Goal: Information Seeking & Learning: Learn about a topic

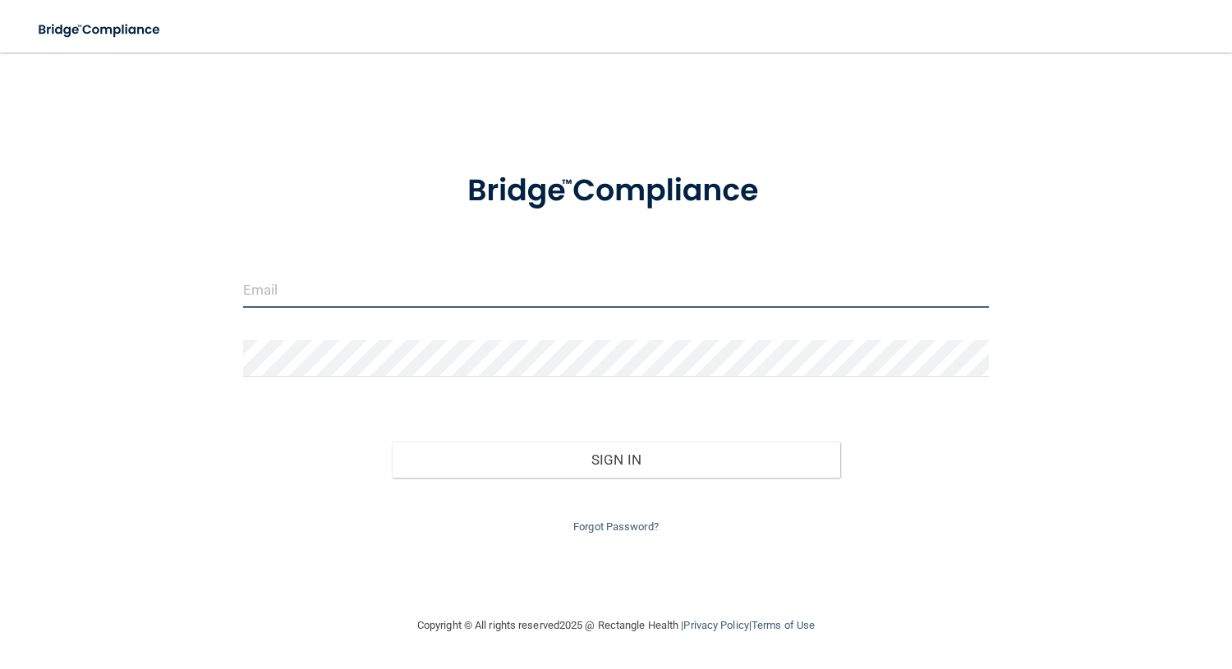
click at [349, 297] on input "email" at bounding box center [616, 289] width 746 height 37
type input "[EMAIL_ADDRESS][DOMAIN_NAME]"
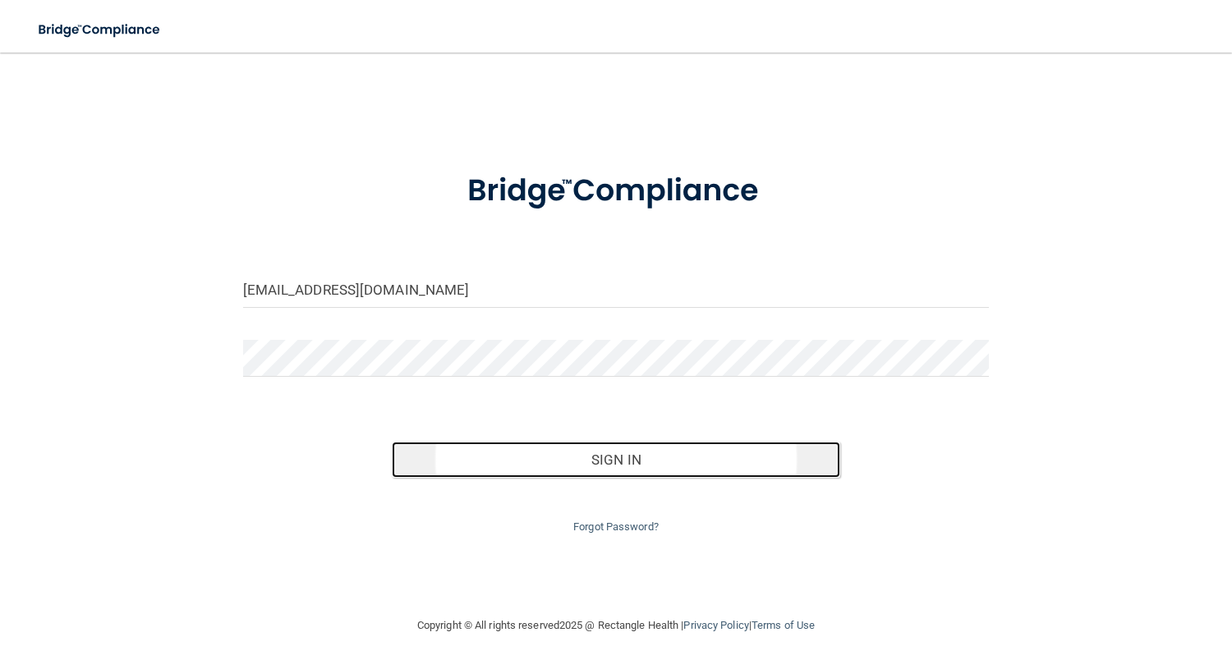
click at [553, 469] on button "Sign In" at bounding box center [616, 460] width 448 height 36
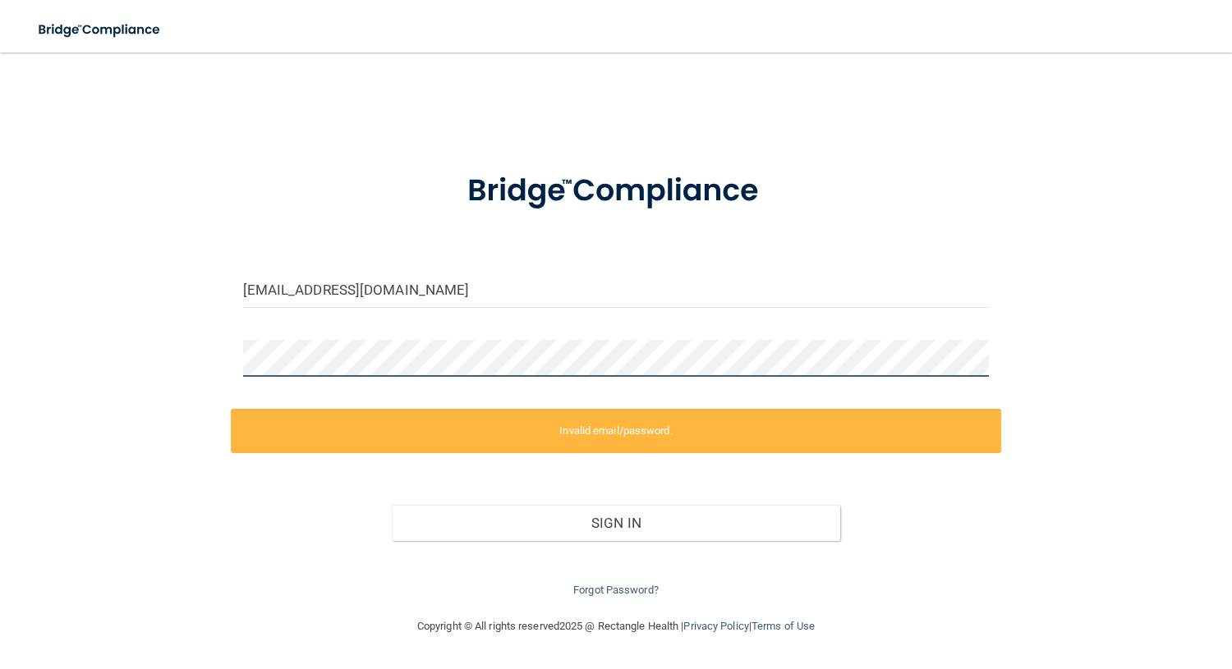
click at [200, 357] on div "kleiter2006@gmail.com Invalid email/password. You don't have permission to acce…" at bounding box center [616, 334] width 1166 height 531
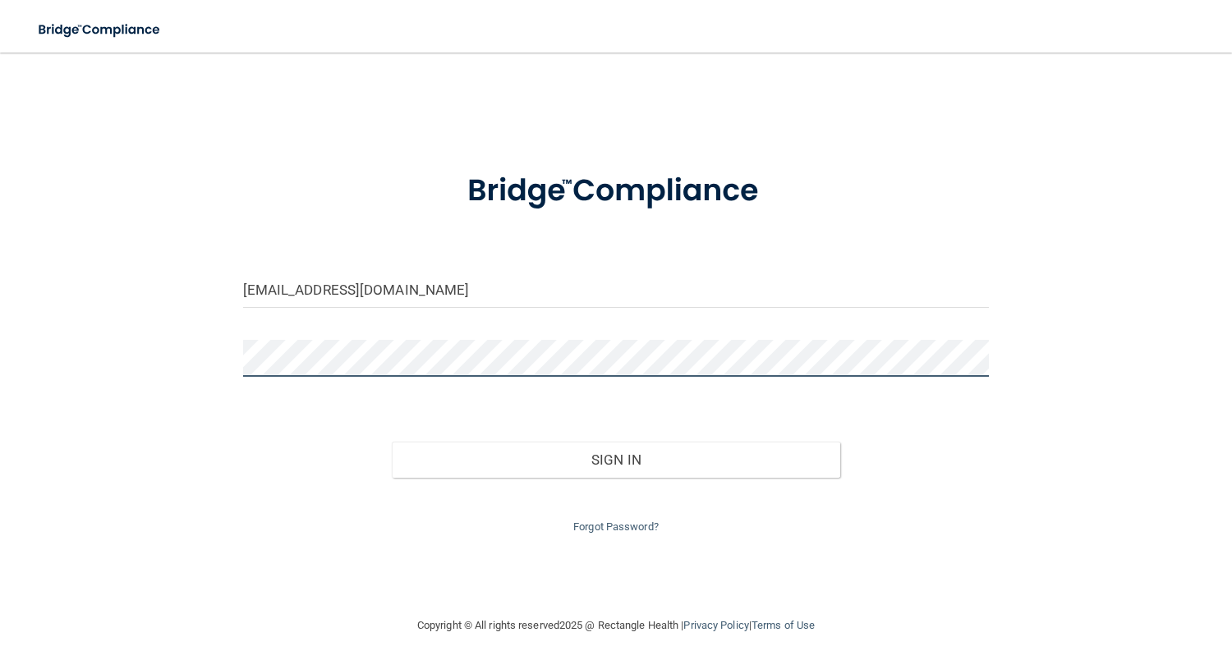
click at [392, 442] on button "Sign In" at bounding box center [616, 460] width 448 height 36
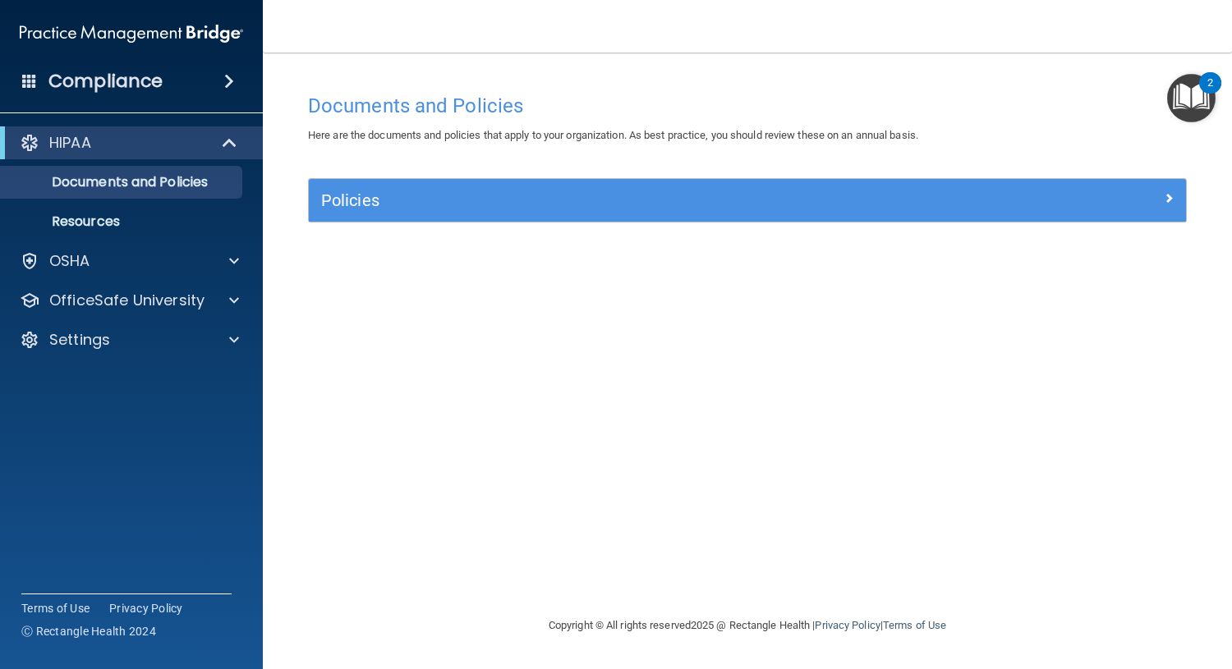
click at [1180, 86] on img "Open Resource Center, 2 new notifications" at bounding box center [1191, 98] width 48 height 48
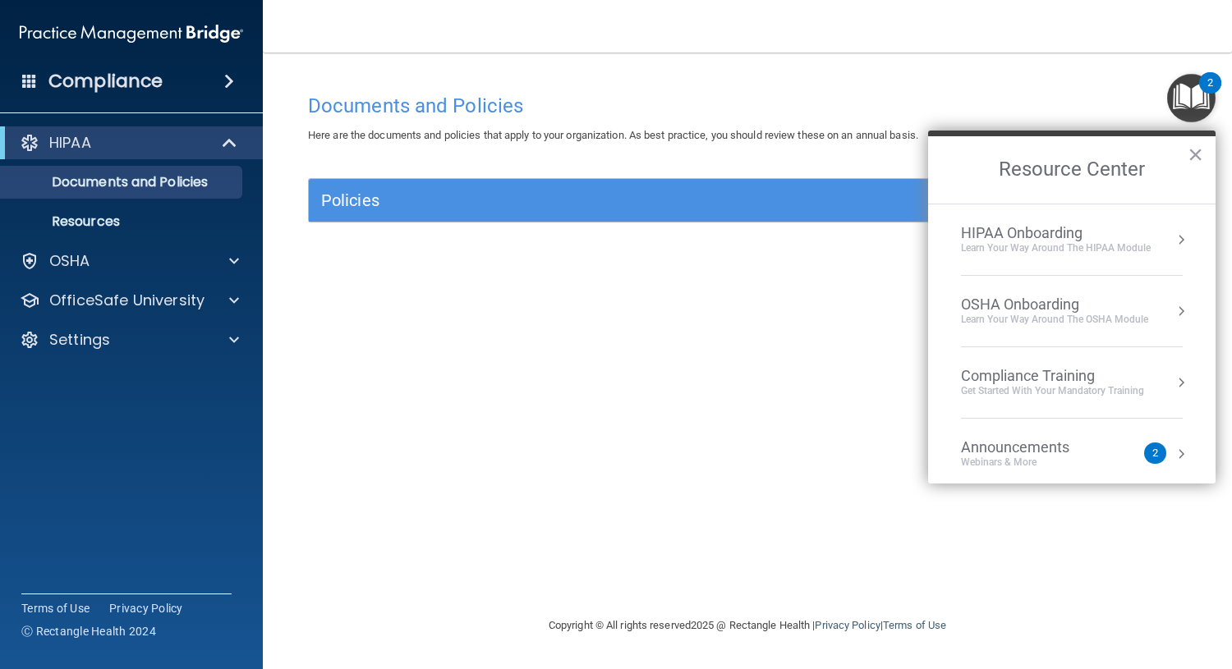
click at [1109, 228] on div "HIPAA Onboarding" at bounding box center [1056, 233] width 190 height 18
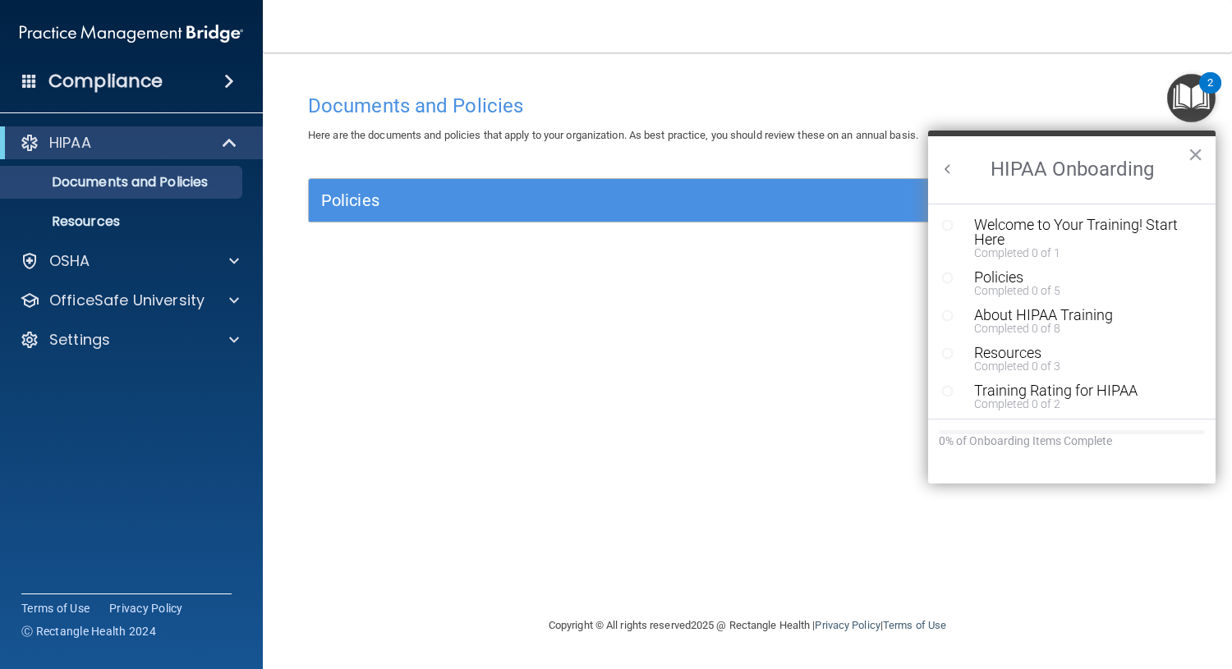
click at [1109, 228] on div "Welcome to Your Training! Start Here" at bounding box center [1078, 233] width 208 height 30
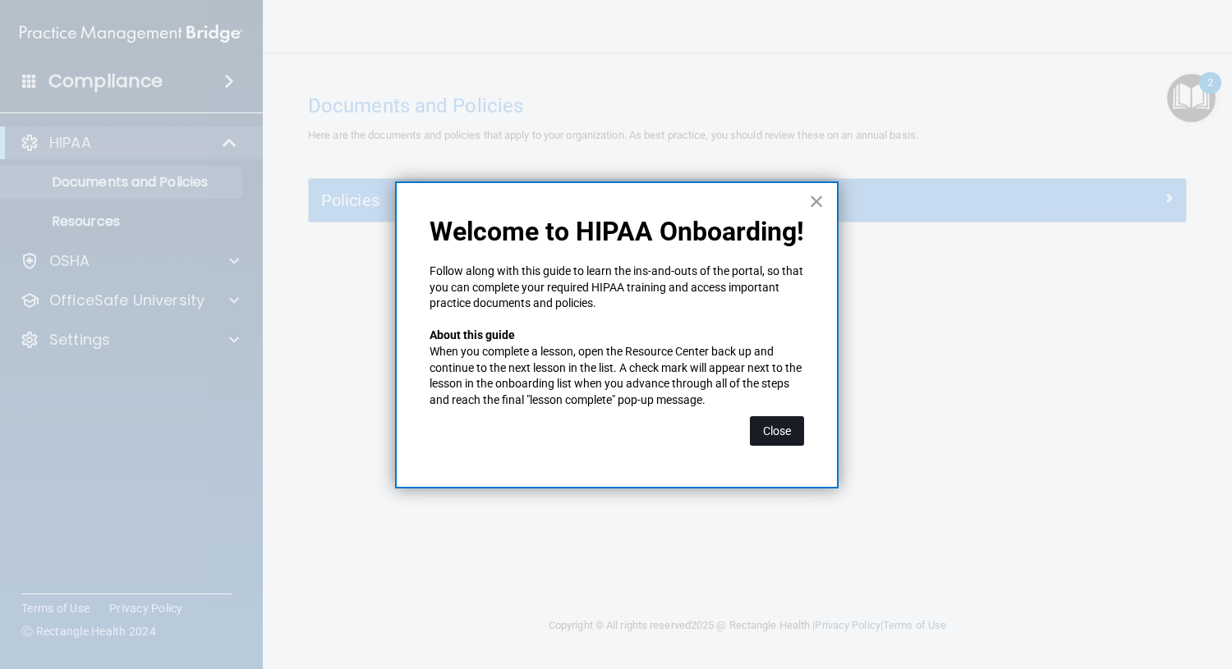
click at [766, 431] on button "Close" at bounding box center [777, 431] width 54 height 30
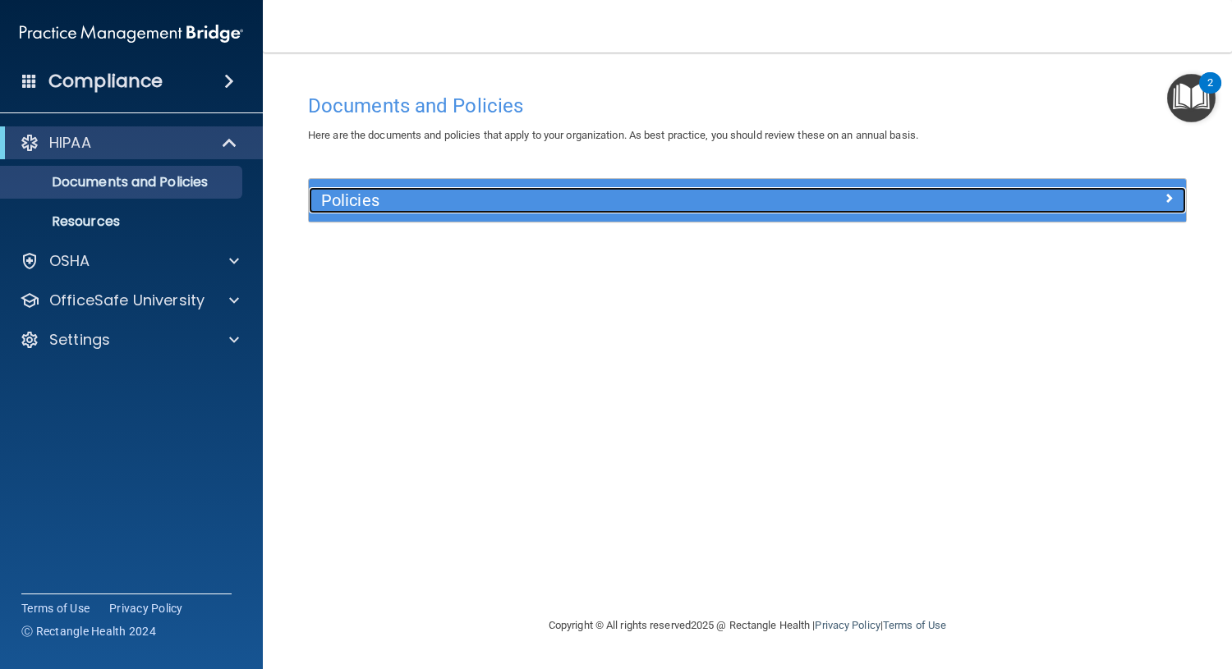
click at [439, 197] on h5 "Policies" at bounding box center [637, 200] width 633 height 18
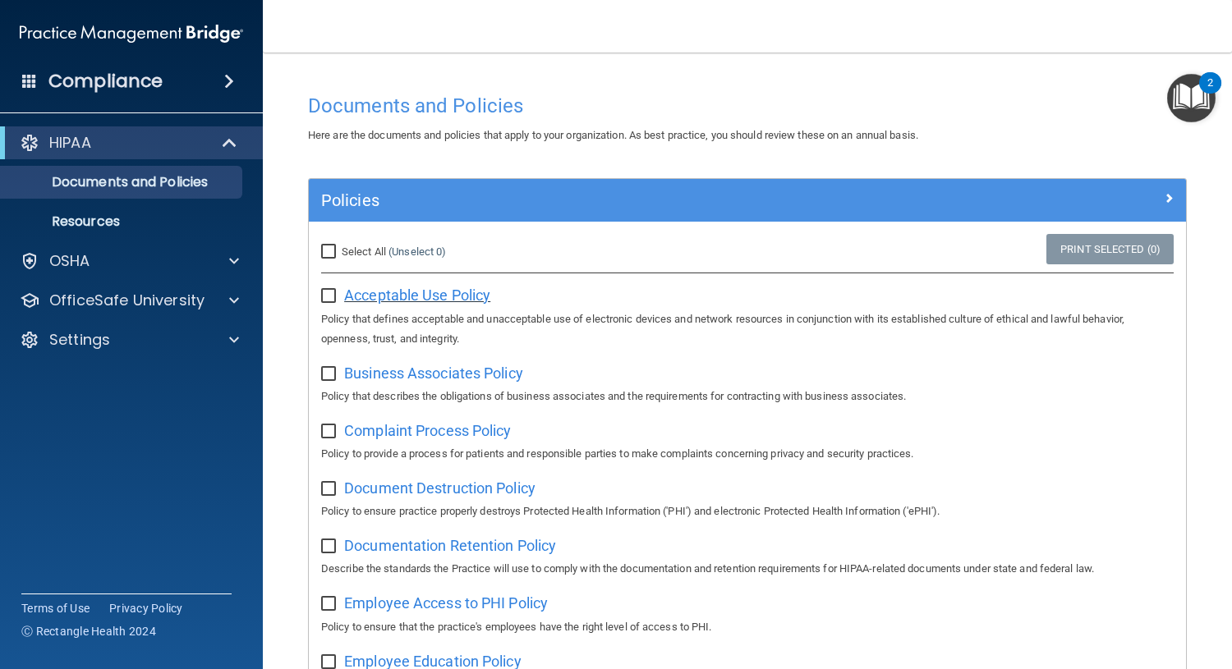
click at [376, 290] on span "Acceptable Use Policy" at bounding box center [417, 295] width 146 height 17
click at [226, 263] on div at bounding box center [231, 261] width 41 height 20
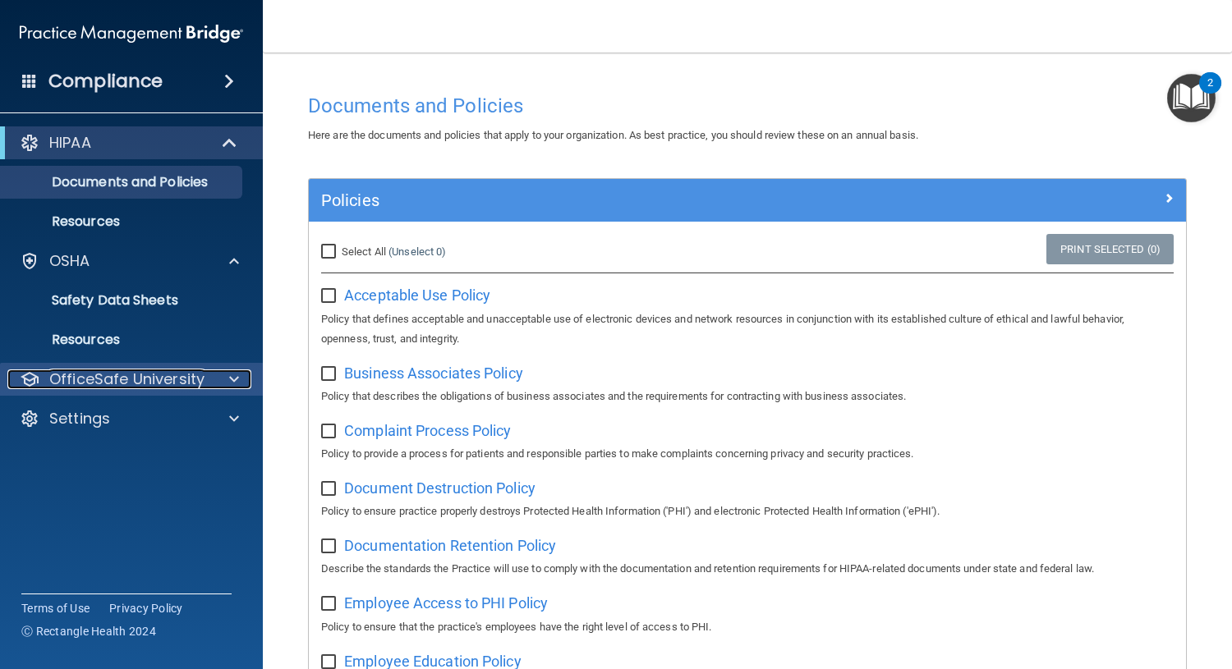
click at [164, 374] on p "OfficeSafe University" at bounding box center [126, 380] width 155 height 20
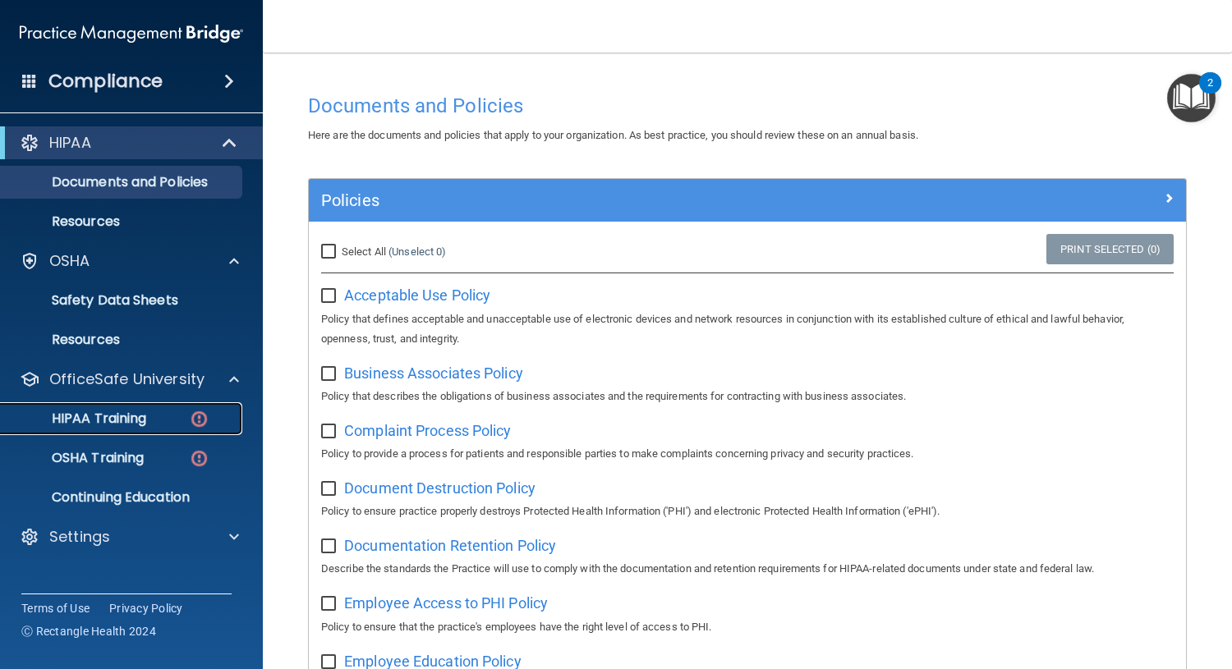
click at [130, 414] on p "HIPAA Training" at bounding box center [78, 419] width 135 height 16
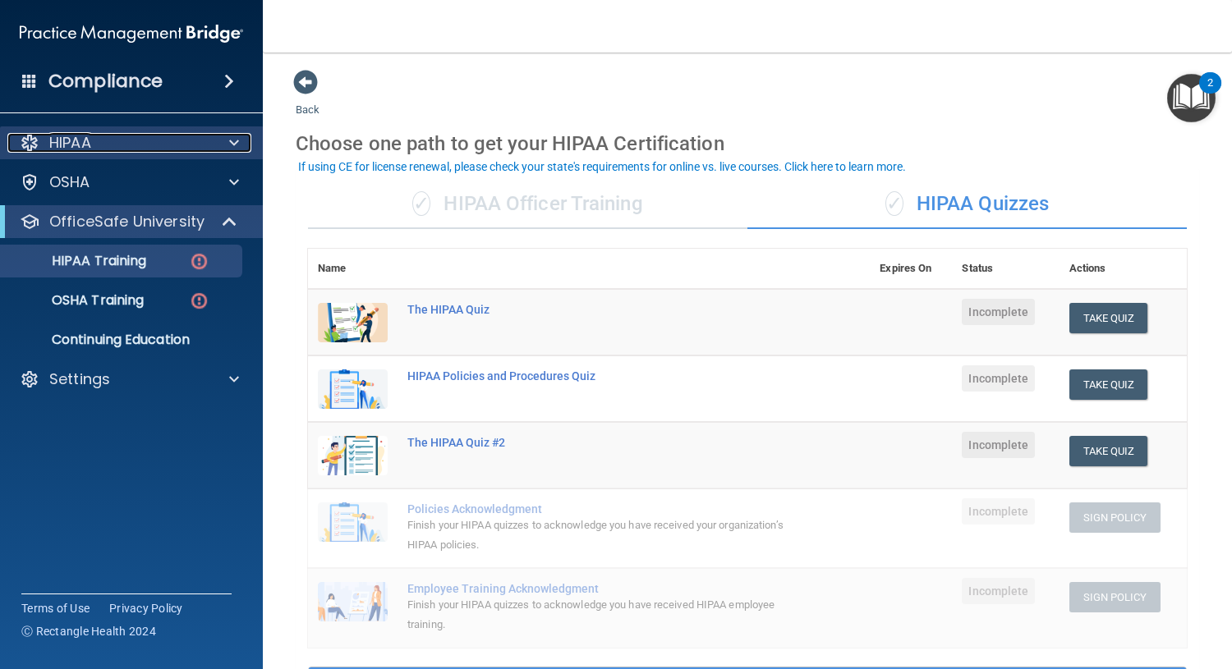
click at [236, 140] on span at bounding box center [234, 143] width 10 height 20
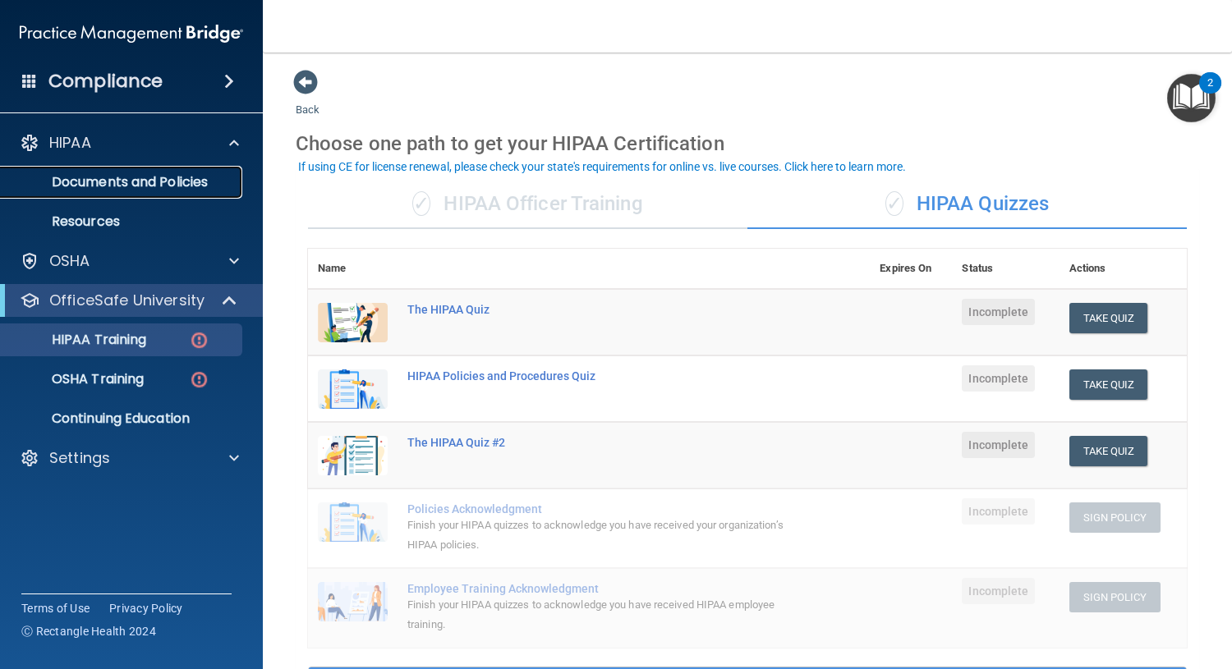
click at [209, 182] on p "Documents and Policies" at bounding box center [123, 182] width 224 height 16
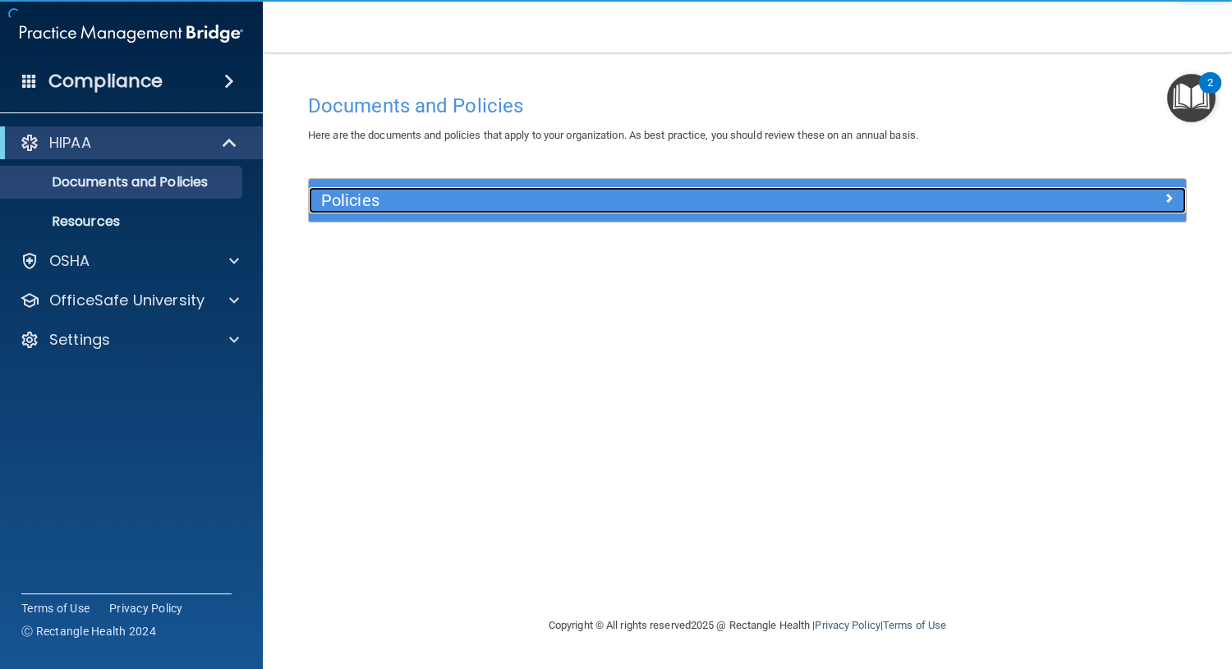
click at [441, 203] on h5 "Policies" at bounding box center [637, 200] width 633 height 18
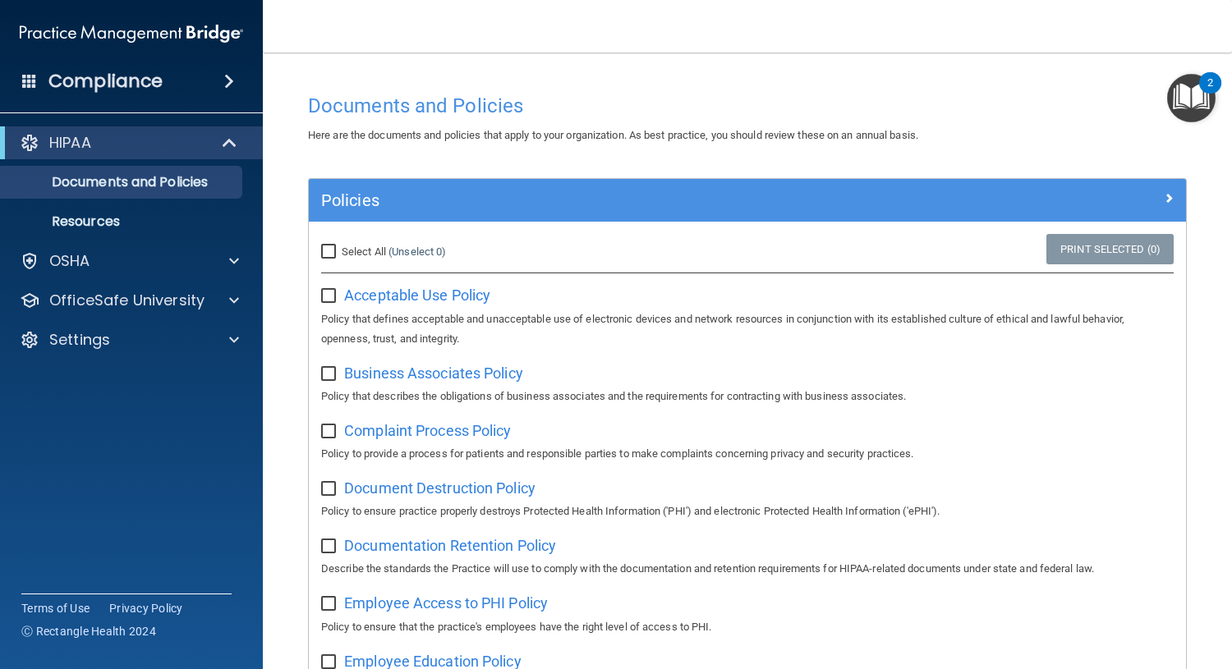
click at [324, 246] on input "Select All (Unselect 0) Unselect All" at bounding box center [330, 252] width 19 height 13
checkbox input "true"
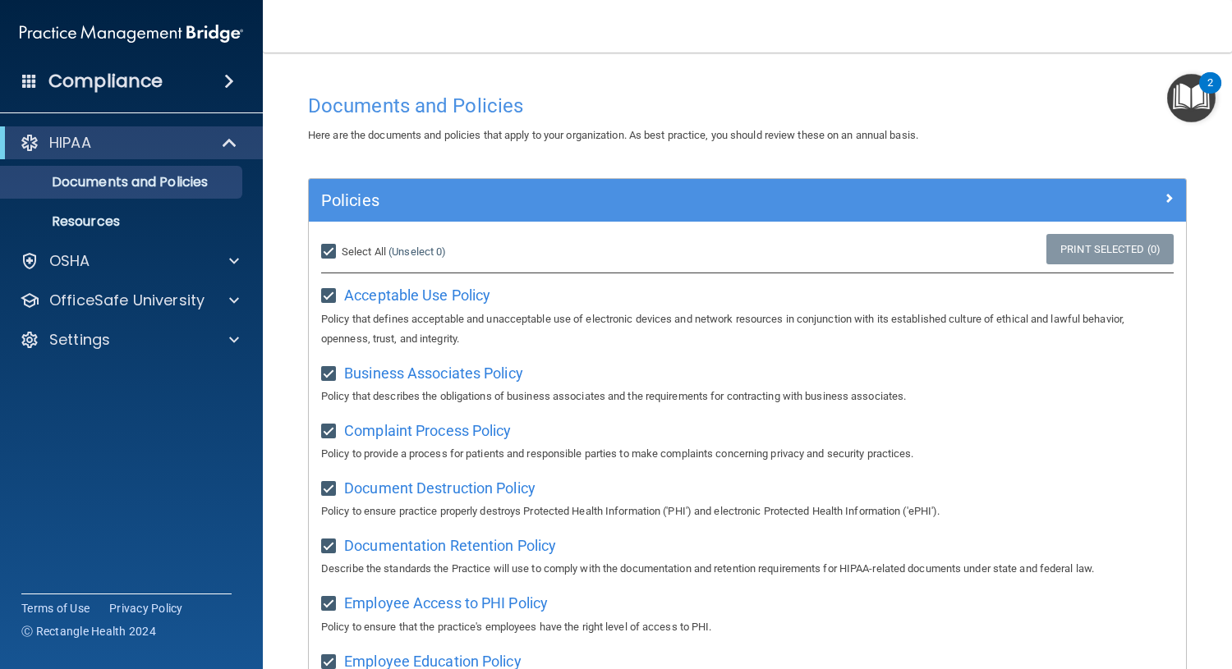
checkbox input "true"
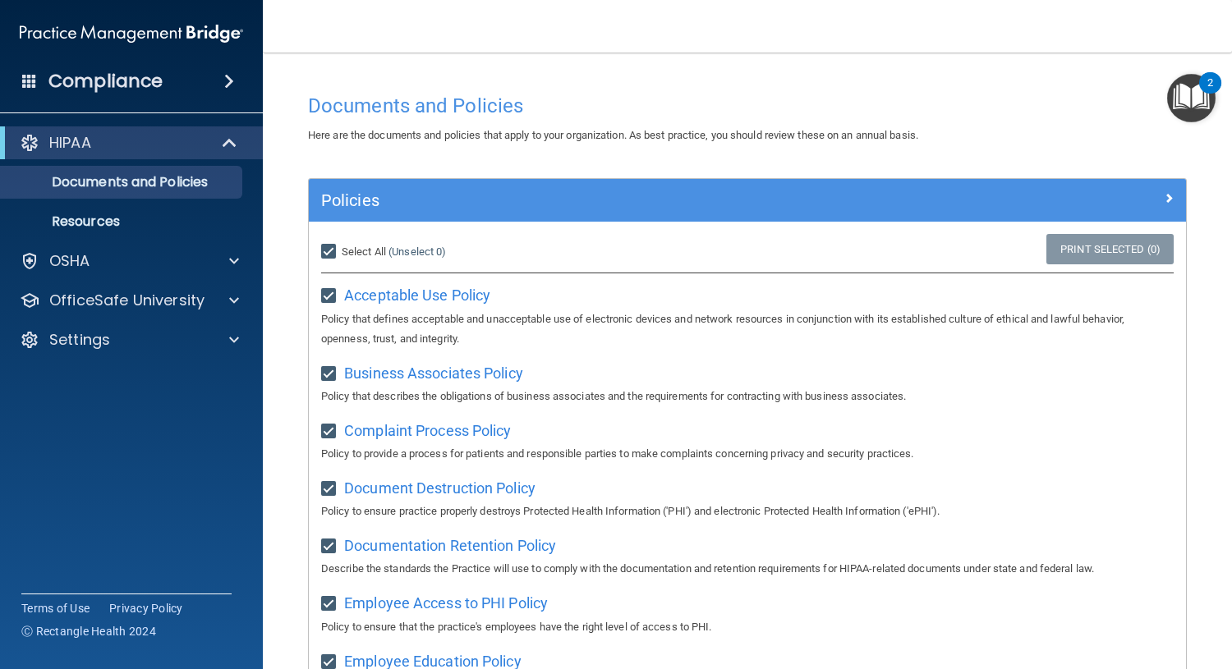
checkbox input "true"
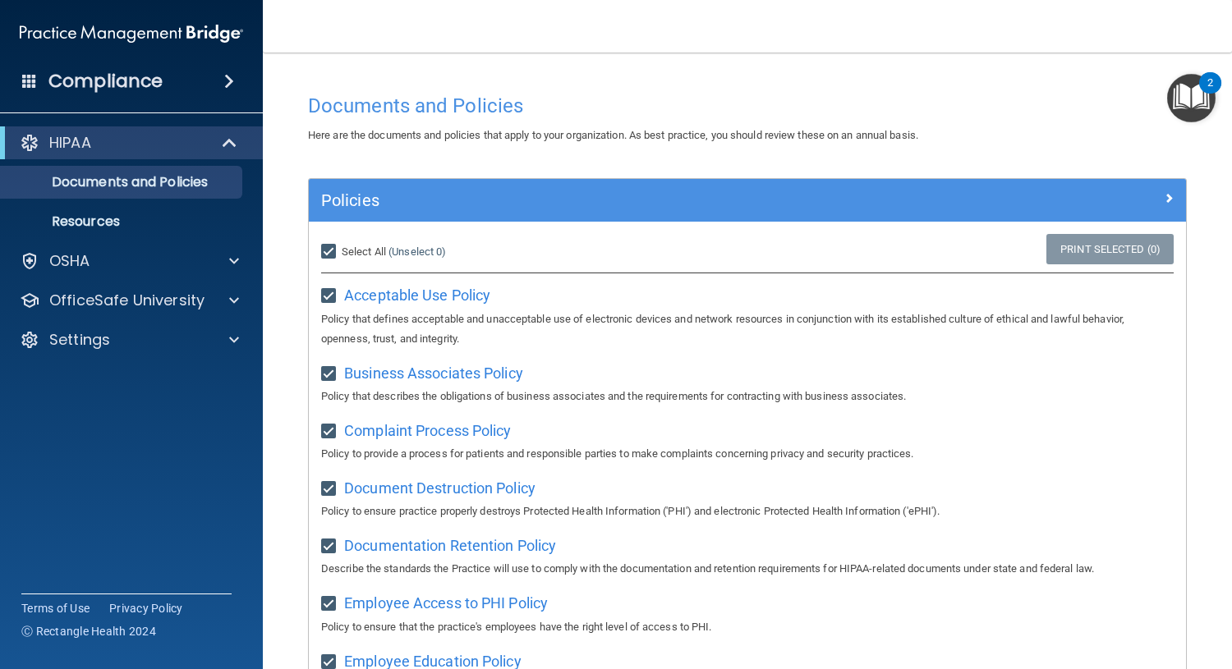
checkbox input "true"
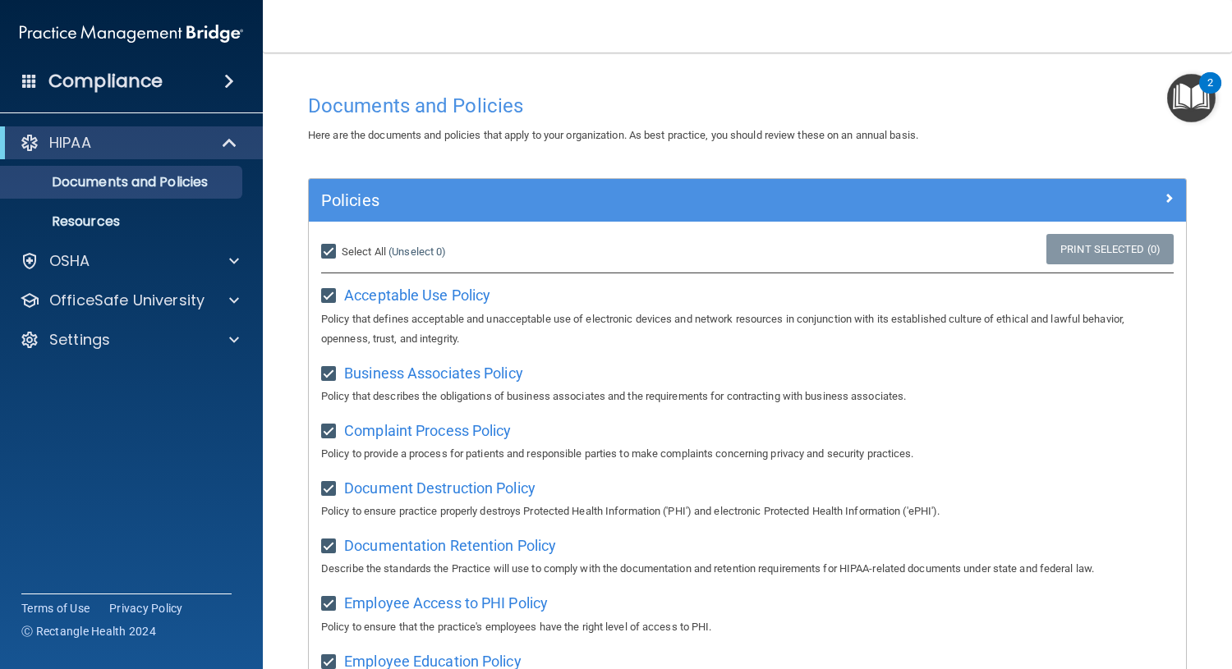
checkbox input "true"
click at [1086, 250] on link "Print Selected (21)" at bounding box center [1106, 249] width 133 height 30
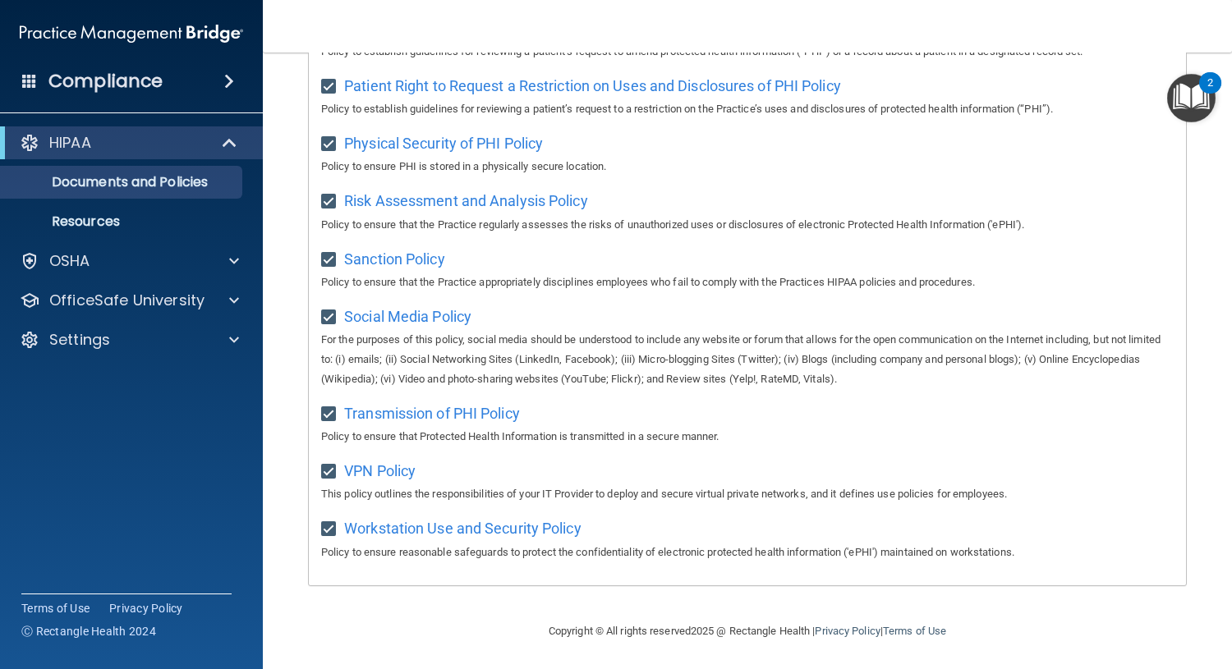
scroll to position [1011, 0]
click at [181, 229] on link "Resources" at bounding box center [113, 221] width 259 height 33
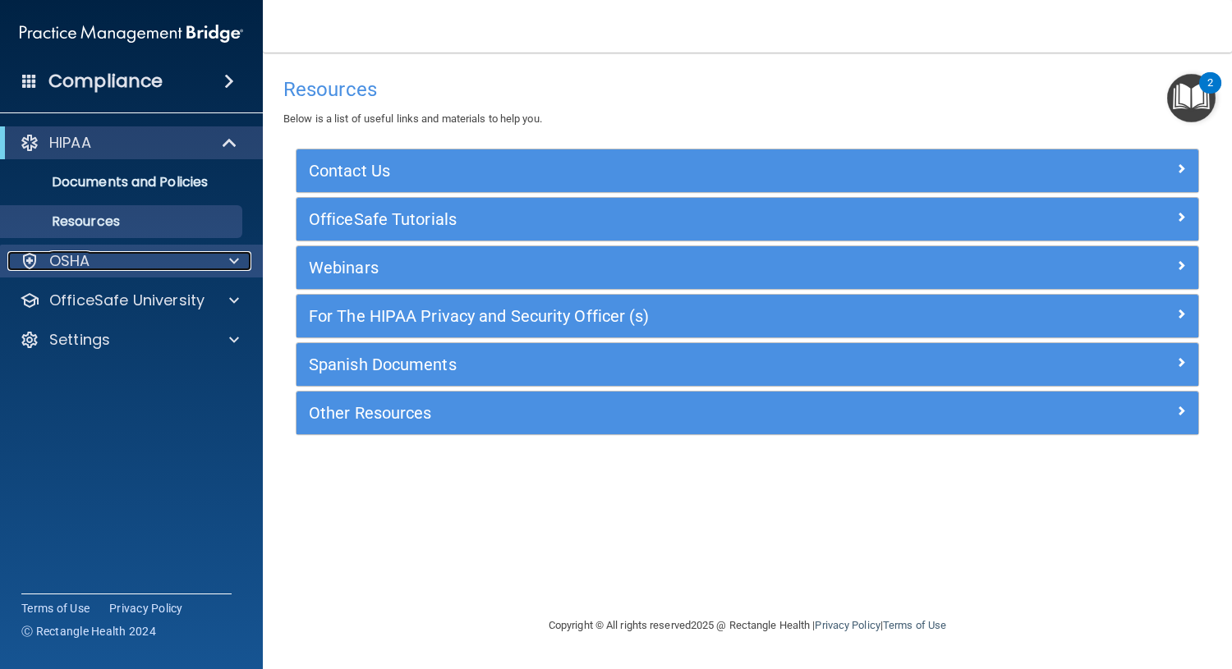
click at [226, 260] on div at bounding box center [231, 261] width 41 height 20
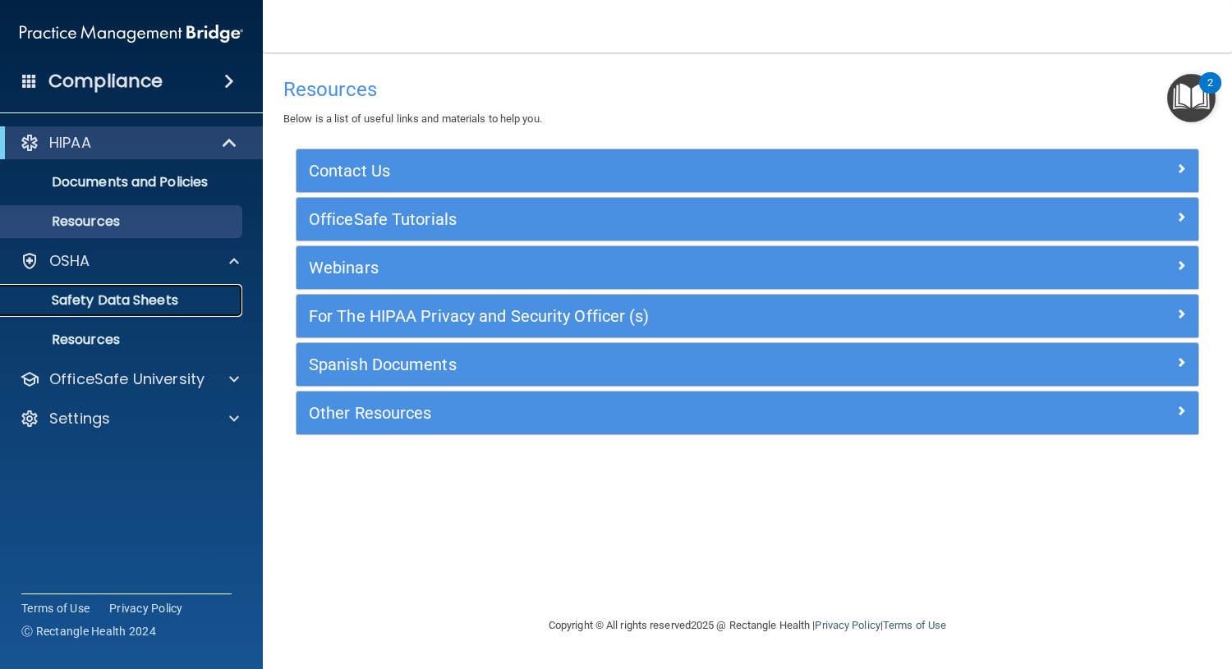
click at [171, 305] on p "Safety Data Sheets" at bounding box center [123, 300] width 224 height 16
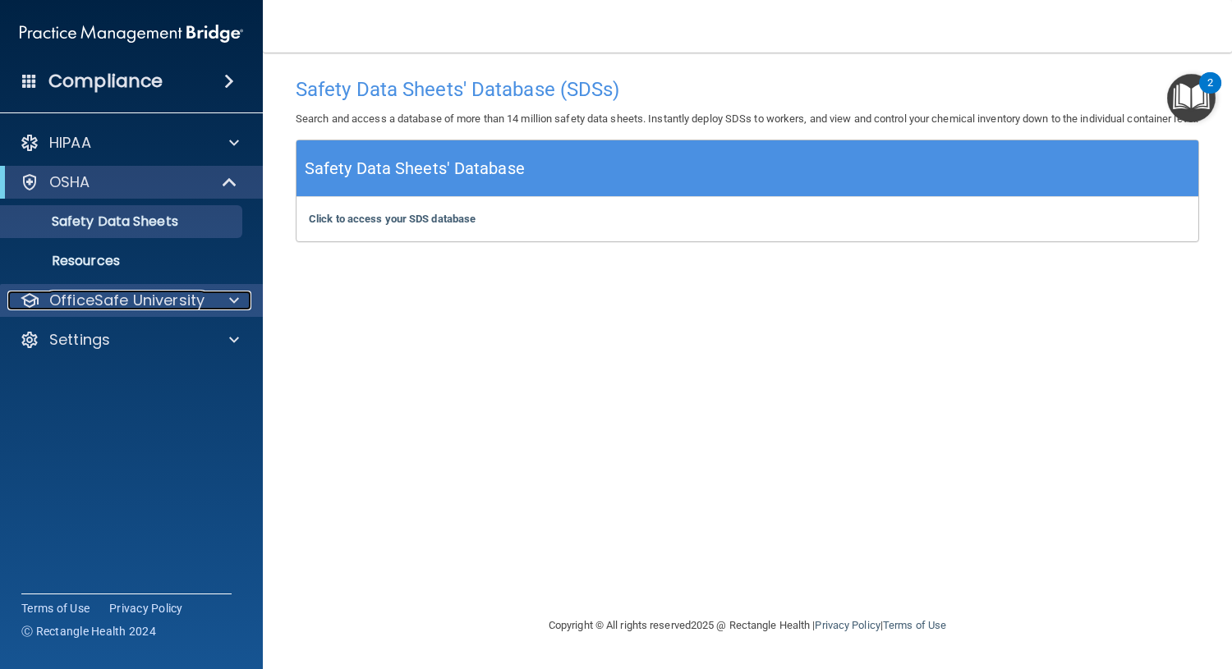
click at [72, 296] on p "OfficeSafe University" at bounding box center [126, 301] width 155 height 20
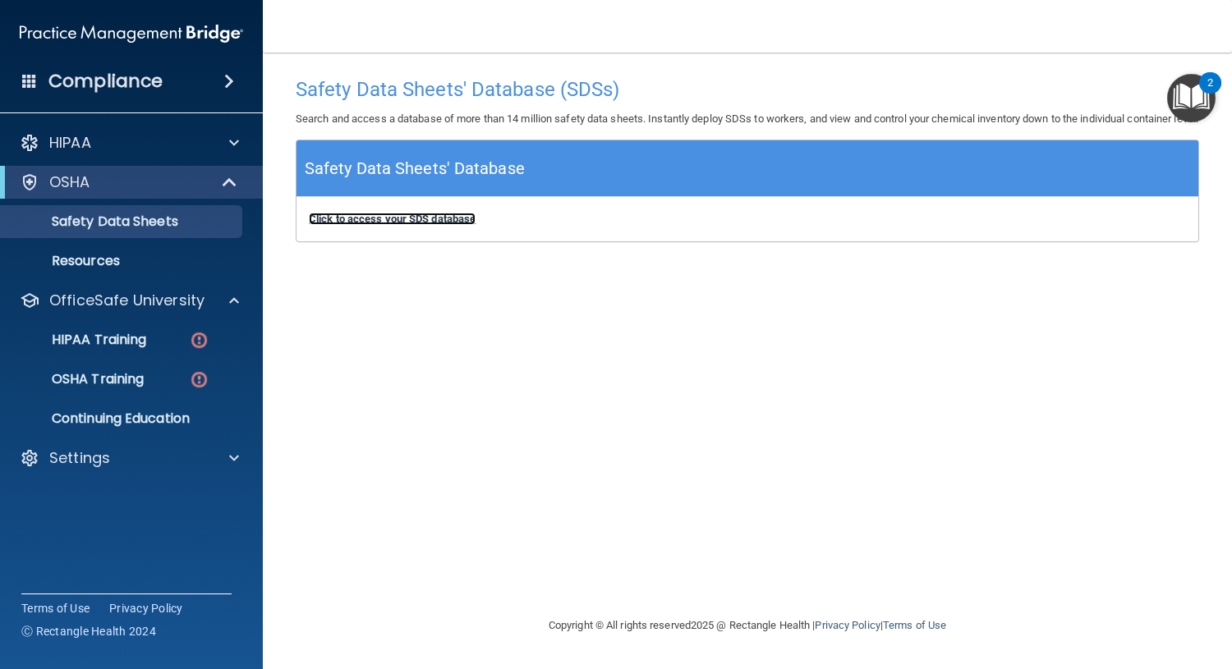
click at [443, 225] on b "Click to access your SDS database" at bounding box center [392, 219] width 167 height 12
click at [175, 266] on p "Resources" at bounding box center [123, 261] width 224 height 16
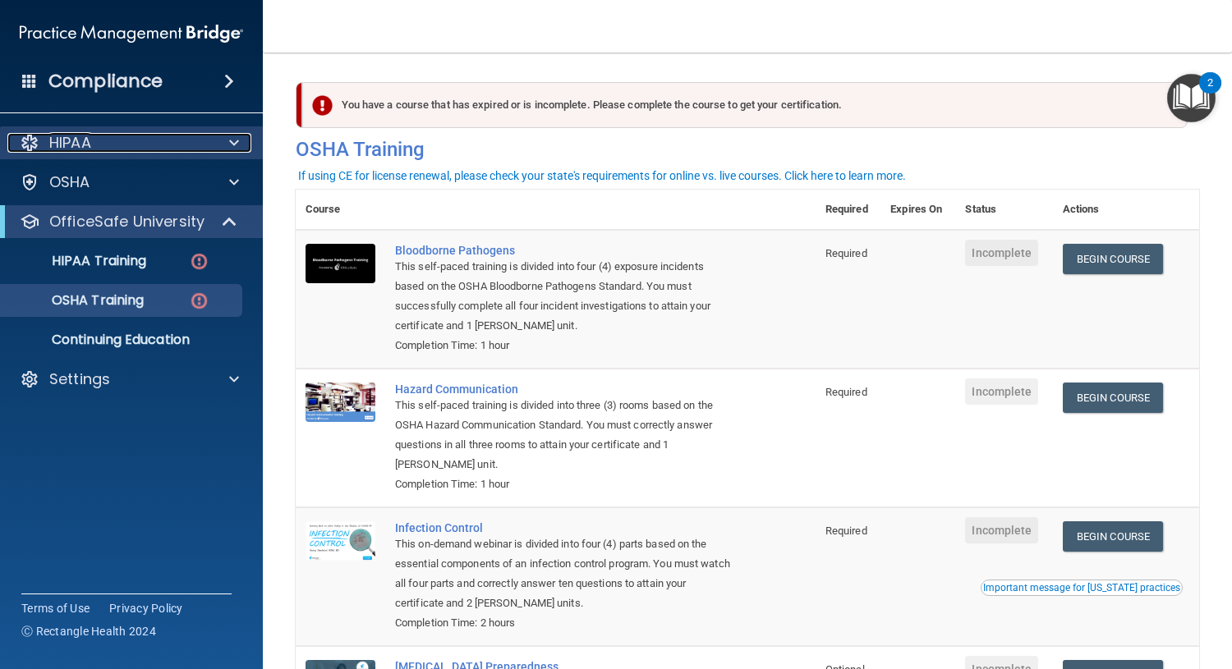
click at [187, 140] on div "HIPAA" at bounding box center [109, 143] width 204 height 20
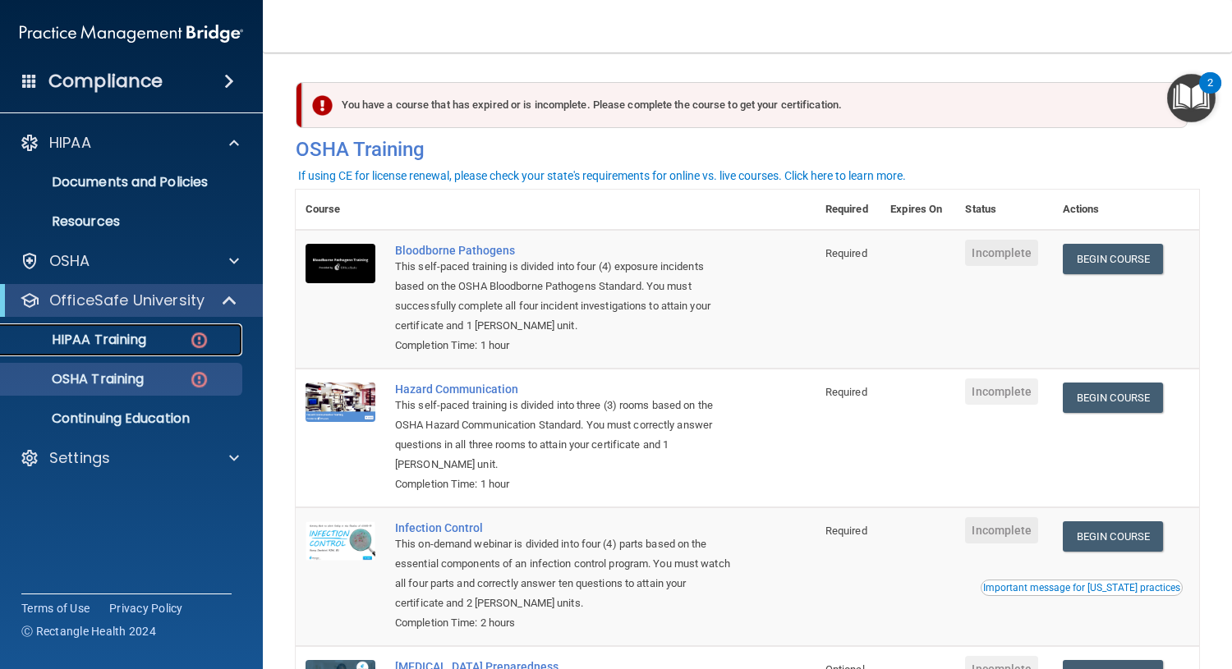
click at [99, 346] on p "HIPAA Training" at bounding box center [78, 340] width 135 height 16
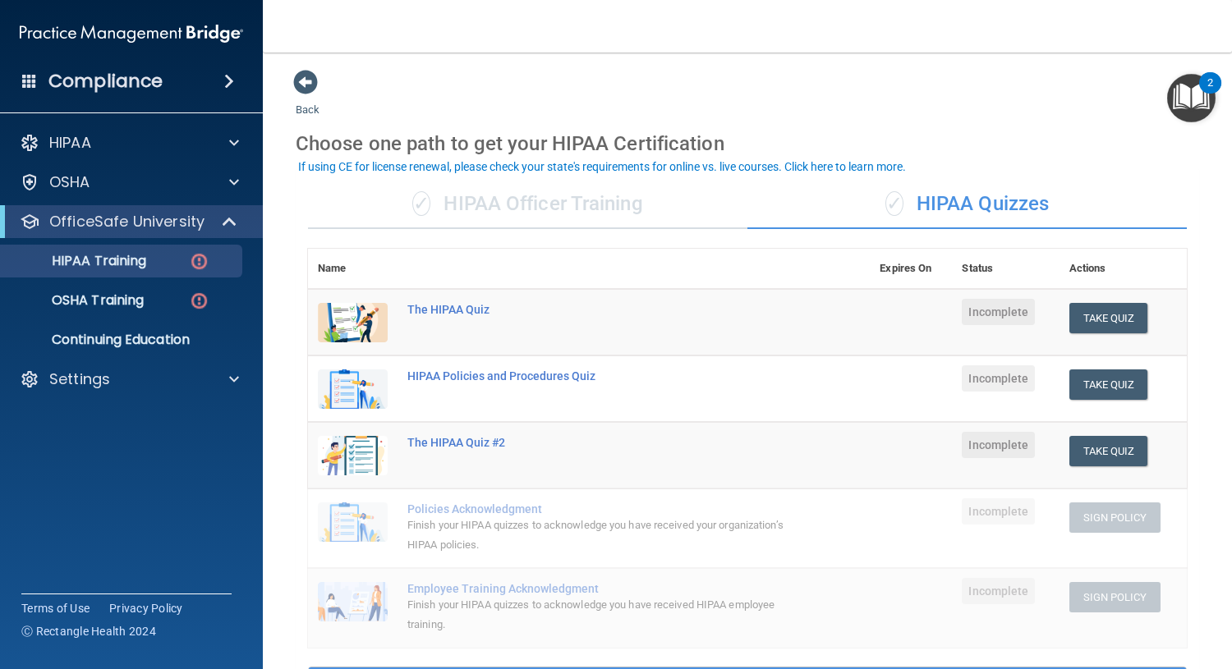
click at [518, 201] on div "✓ HIPAA Officer Training" at bounding box center [527, 204] width 439 height 49
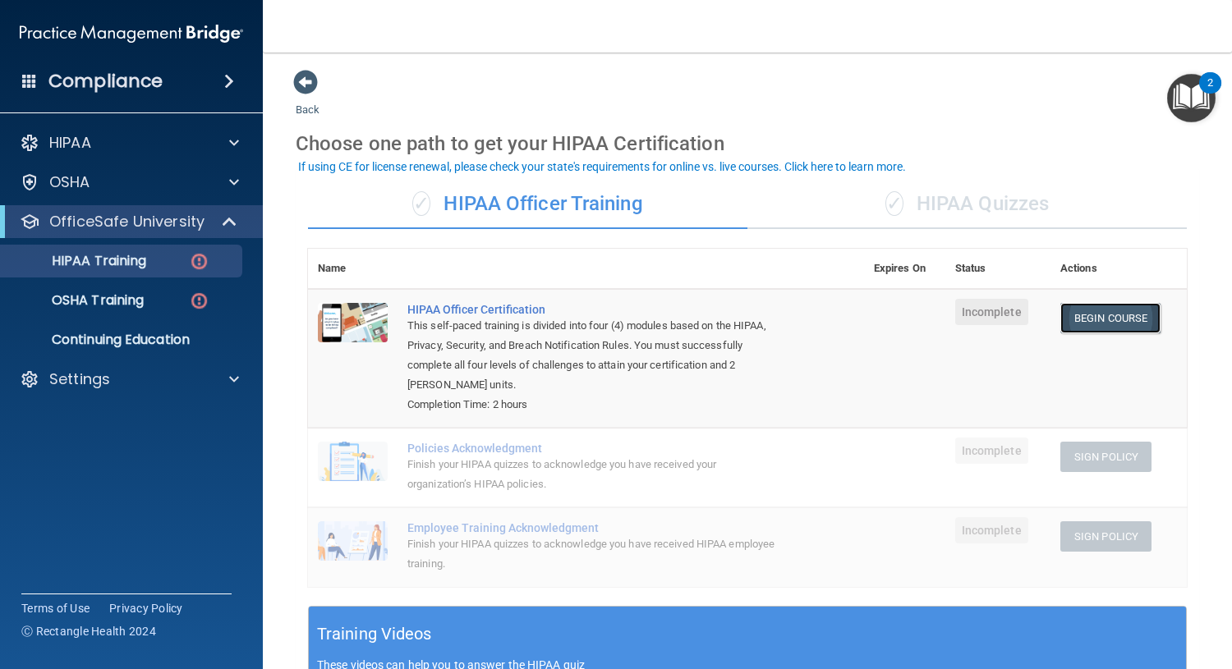
click at [1101, 320] on link "Begin Course" at bounding box center [1110, 318] width 100 height 30
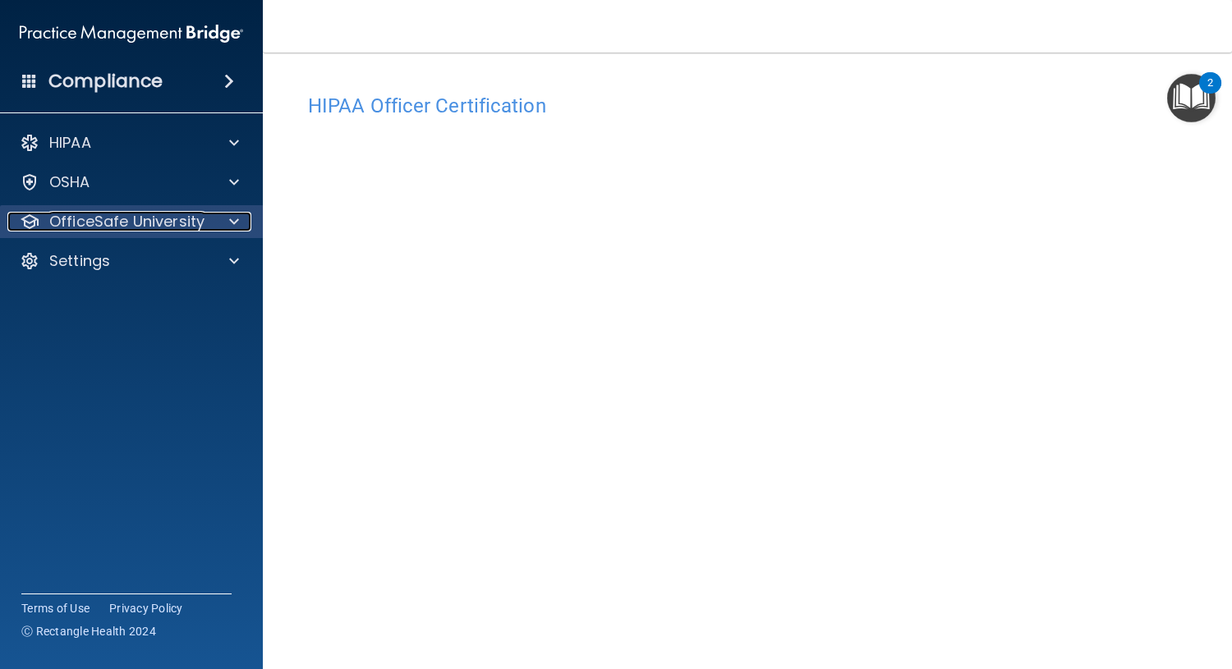
click at [108, 229] on p "OfficeSafe University" at bounding box center [126, 222] width 155 height 20
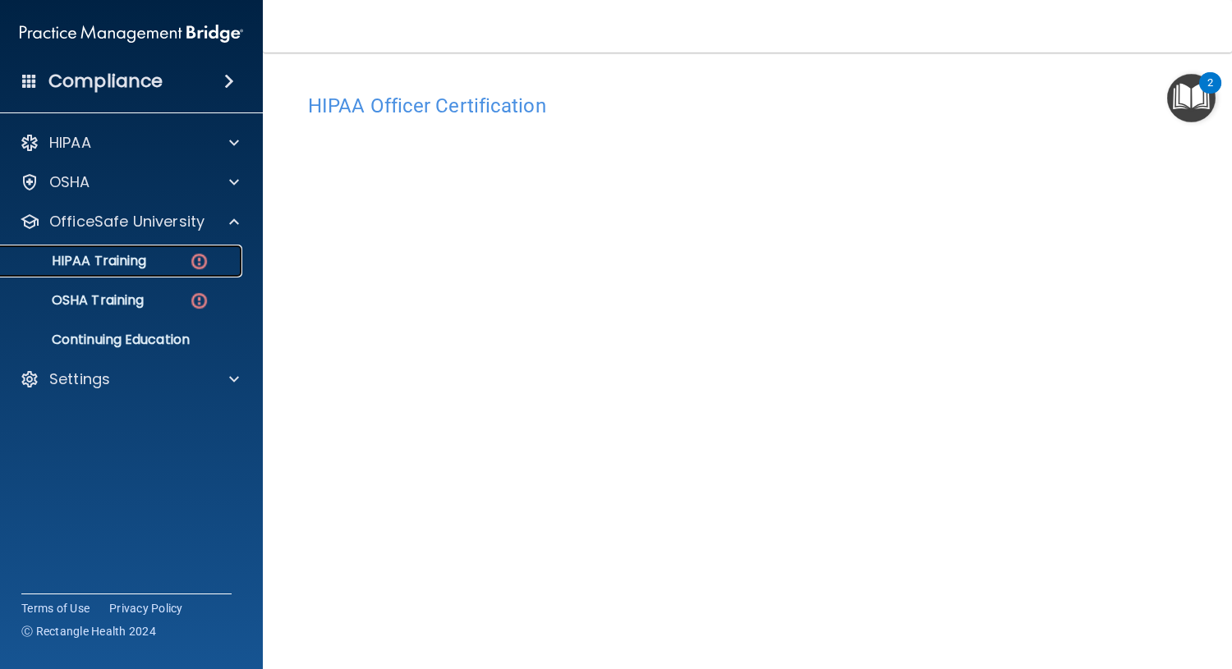
click at [109, 260] on p "HIPAA Training" at bounding box center [78, 261] width 135 height 16
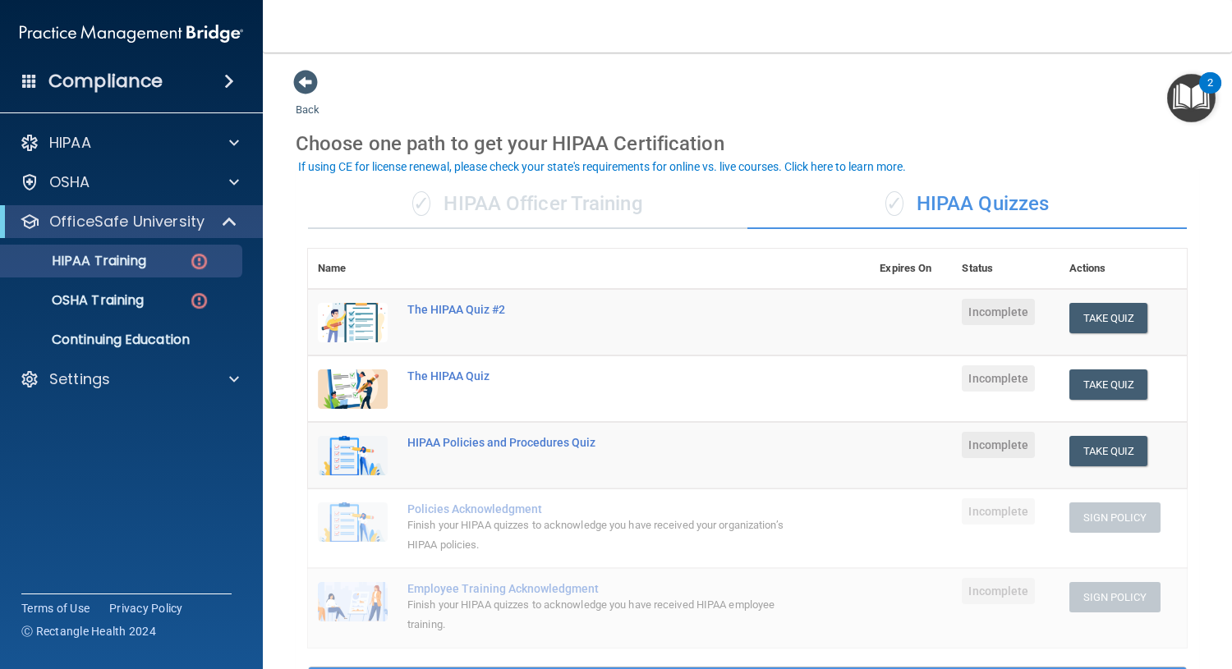
click at [475, 197] on div "✓ HIPAA Officer Training" at bounding box center [527, 204] width 439 height 49
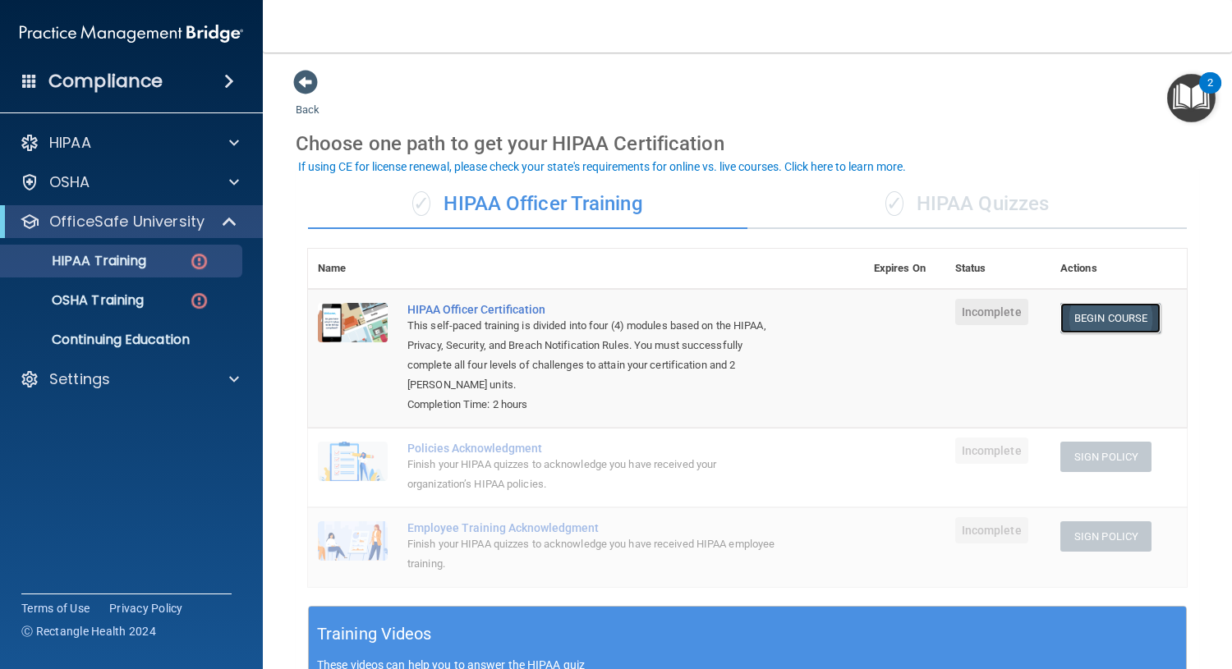
click at [1100, 307] on link "Begin Course" at bounding box center [1110, 318] width 100 height 30
